Goal: Navigation & Orientation: Find specific page/section

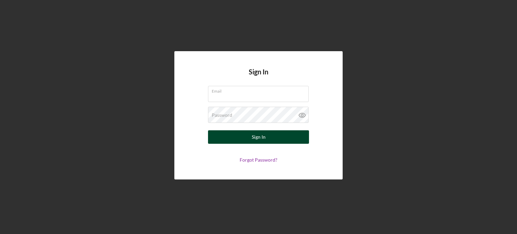
type input "[EMAIL_ADDRESS][DOMAIN_NAME]"
click at [263, 140] on div "Sign In" at bounding box center [259, 136] width 14 height 13
